Goal: Task Accomplishment & Management: Use online tool/utility

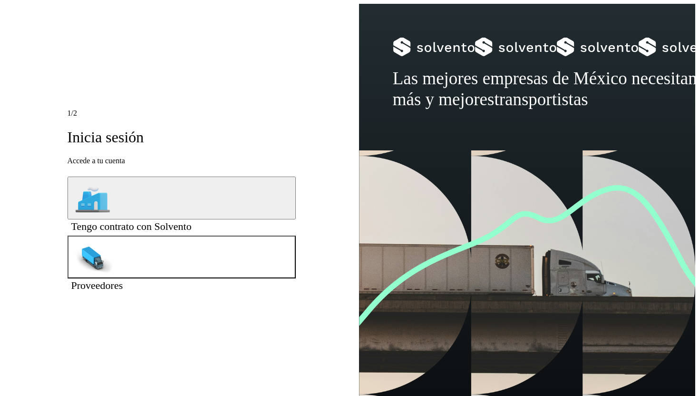
click at [195, 252] on button "Proveedores" at bounding box center [182, 257] width 228 height 43
click at [252, 243] on button "Proveedores" at bounding box center [182, 257] width 228 height 43
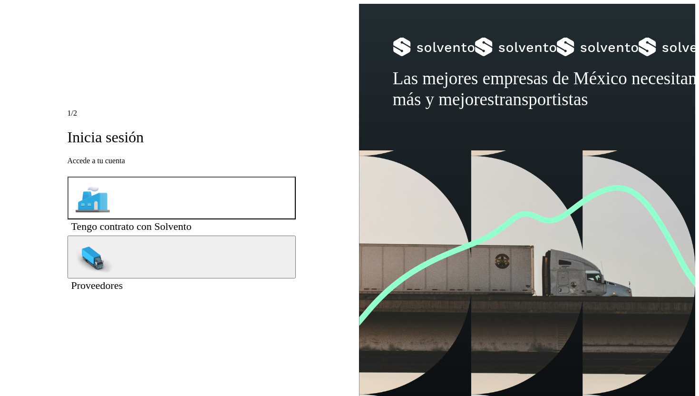
click at [251, 194] on button "Tengo contrato con Solvento" at bounding box center [182, 198] width 228 height 43
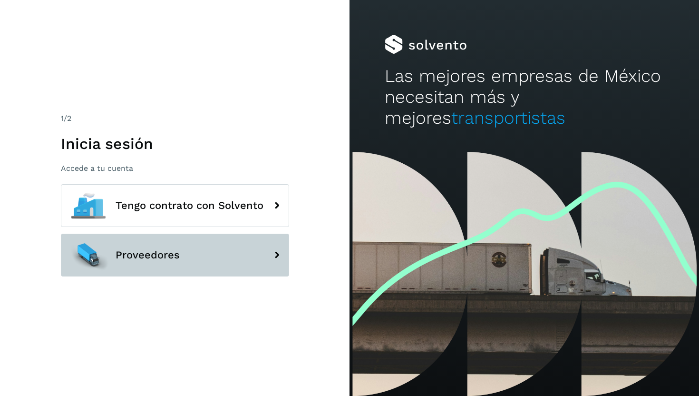
click at [175, 257] on span "Proveedores" at bounding box center [148, 254] width 64 height 11
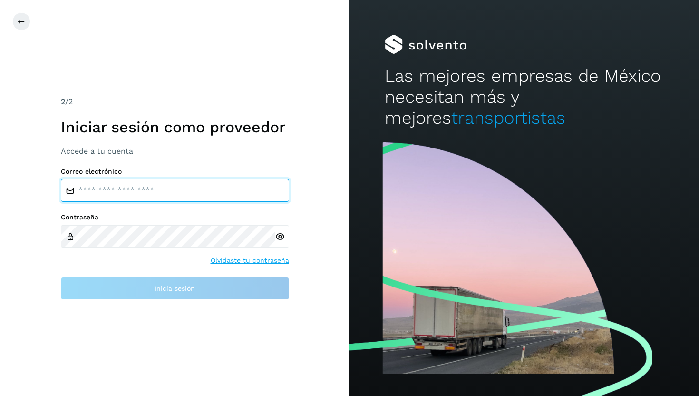
type input "**********"
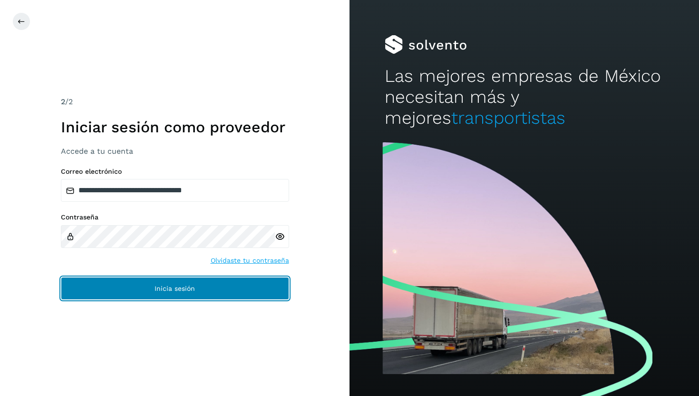
click at [156, 285] on span "Inicia sesión" at bounding box center [175, 288] width 40 height 7
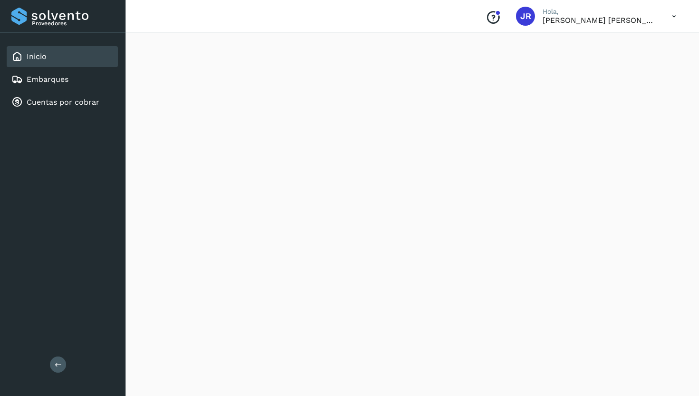
scroll to position [816, 0]
click at [75, 84] on div "Embarques" at bounding box center [62, 79] width 111 height 21
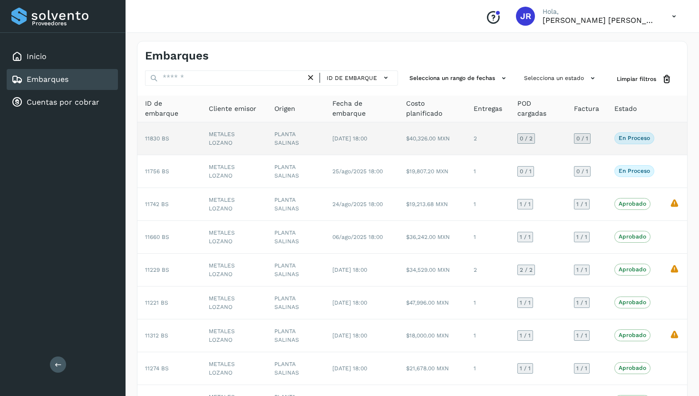
click at [174, 138] on td "11830 BS" at bounding box center [170, 138] width 64 height 33
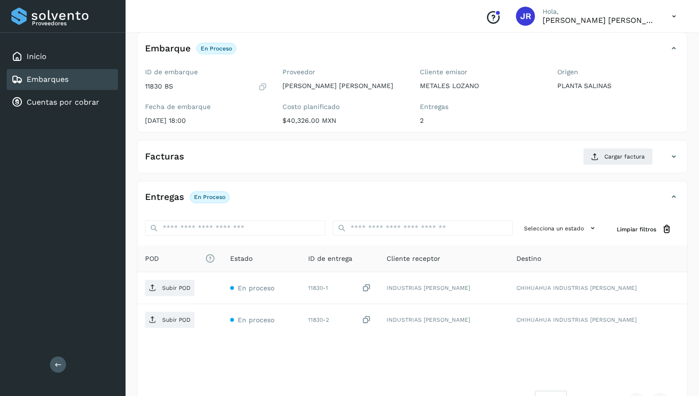
scroll to position [57, 0]
click at [591, 157] on button "Cargar factura" at bounding box center [618, 155] width 70 height 17
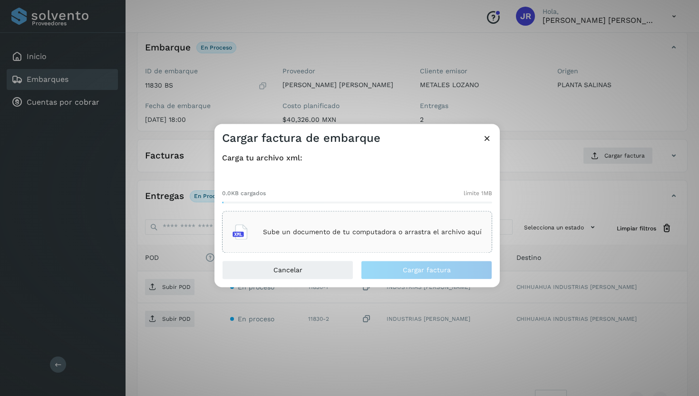
click at [340, 235] on p "Sube un documento de tu computadora o arrastra el archivo aquí" at bounding box center [372, 232] width 219 height 8
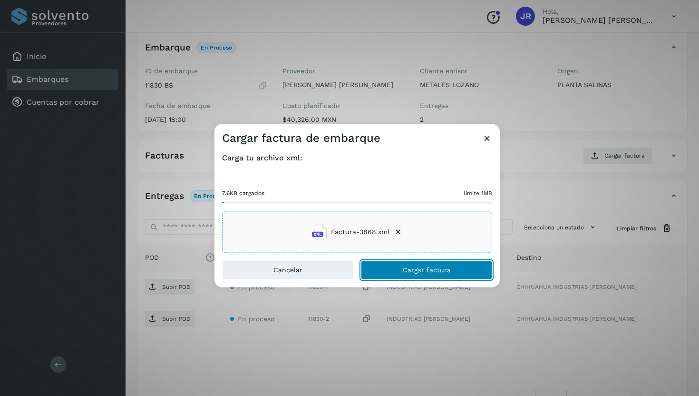
click at [420, 265] on button "Cargar factura" at bounding box center [426, 270] width 131 height 19
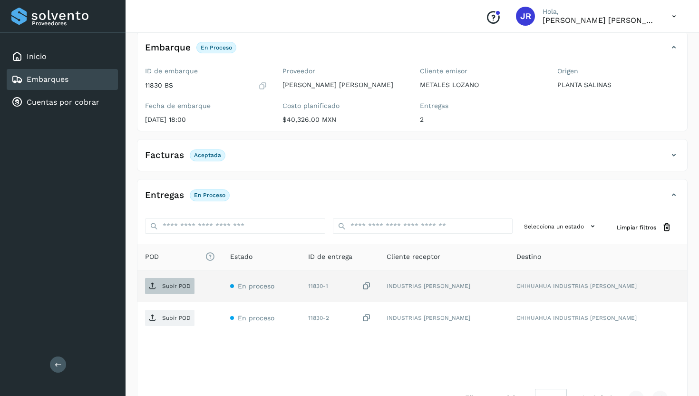
click at [179, 278] on button "Subir POD" at bounding box center [169, 286] width 49 height 16
click at [149, 287] on icon at bounding box center [153, 286] width 8 height 8
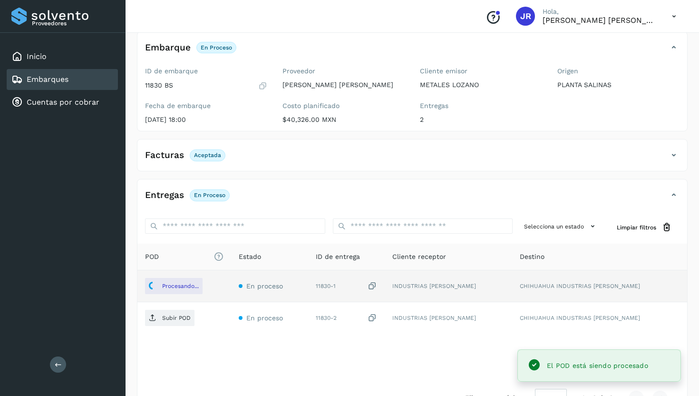
click at [163, 322] on span "Subir POD" at bounding box center [169, 317] width 49 height 15
